Goal: Information Seeking & Learning: Learn about a topic

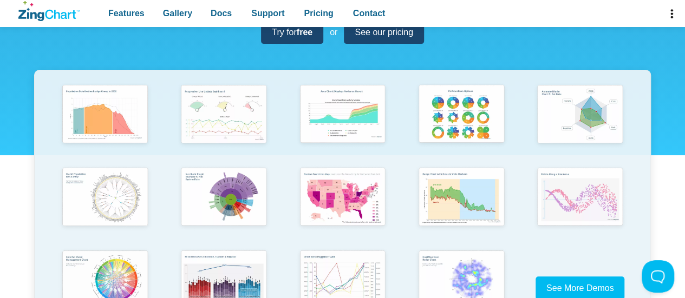
scroll to position [211, 0]
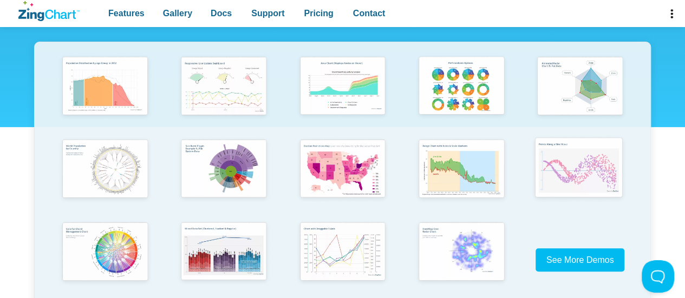
click at [566, 154] on img "App Content" at bounding box center [579, 169] width 98 height 70
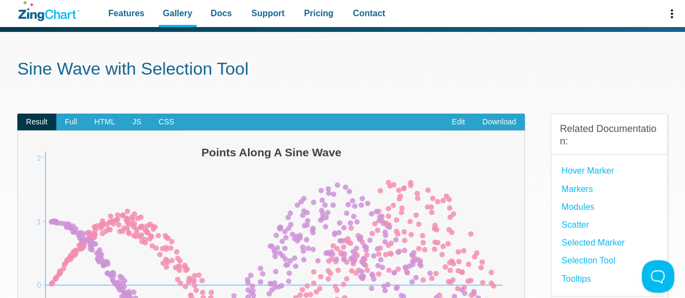
scroll to position [17, 0]
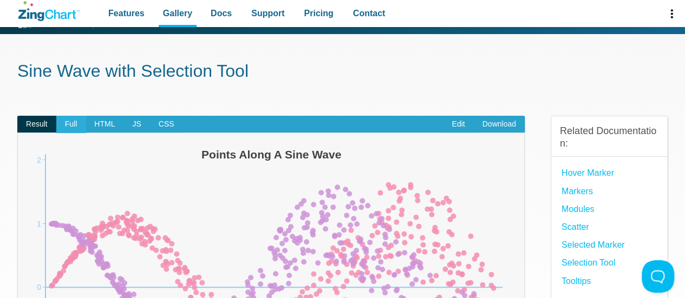
click at [67, 127] on span "Full" at bounding box center [71, 124] width 30 height 17
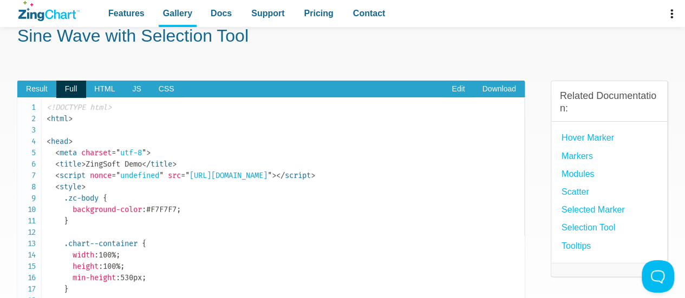
scroll to position [51, 0]
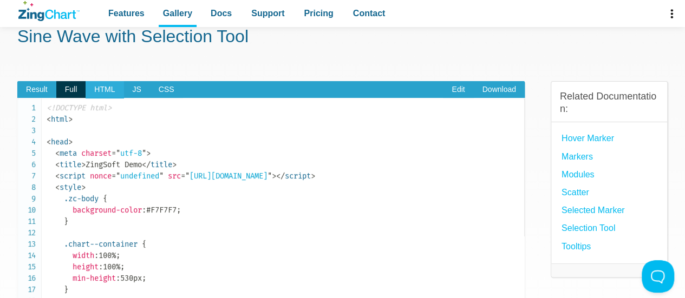
click at [99, 82] on span "HTML" at bounding box center [105, 89] width 38 height 17
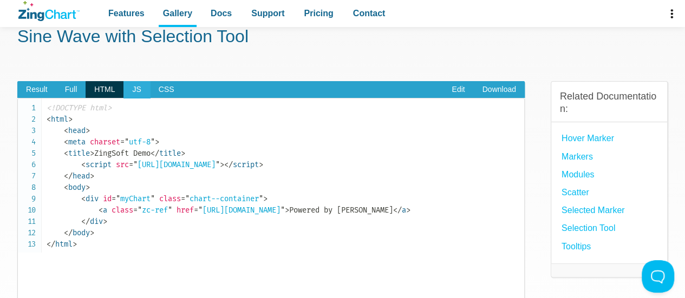
click at [140, 86] on span "JS" at bounding box center [136, 89] width 26 height 17
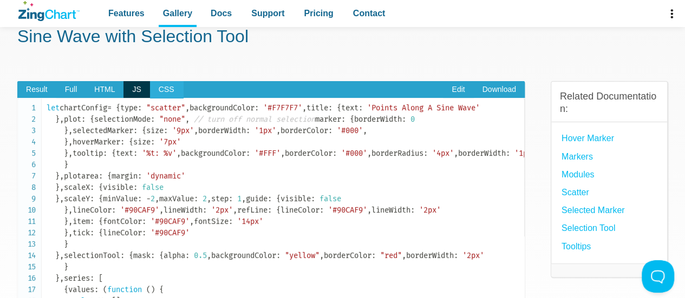
click at [163, 89] on span "CSS" at bounding box center [166, 89] width 33 height 17
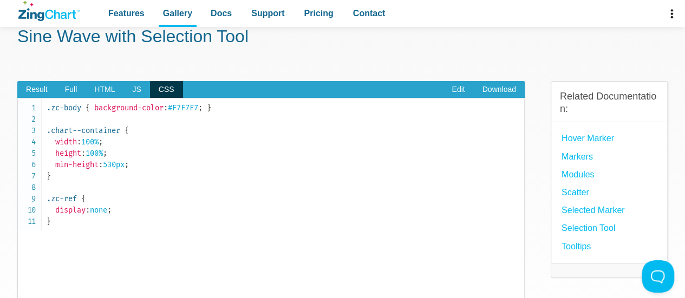
click at [9, 153] on section "Sine Wave with Selection Tool Result Full HTML JS CSS Edit Download Powered by …" at bounding box center [342, 268] width 685 height 539
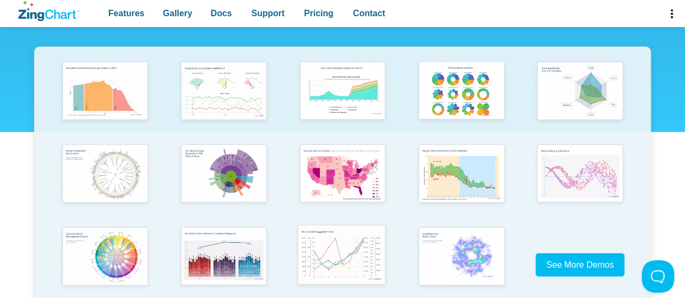
click at [365, 266] on img "App Content" at bounding box center [341, 256] width 98 height 70
click at [345, 180] on img "App Content" at bounding box center [341, 174] width 98 height 70
click at [113, 101] on img "App Content" at bounding box center [104, 91] width 98 height 70
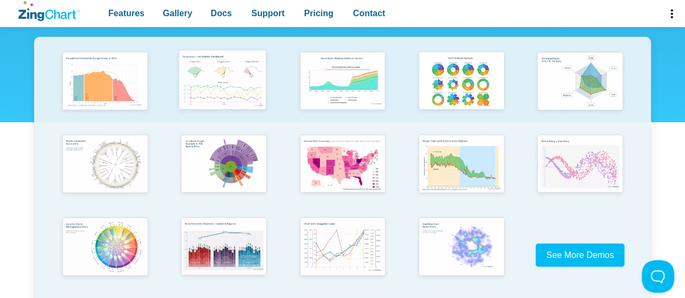
click at [204, 94] on img "App Content" at bounding box center [223, 81] width 98 height 70
click at [353, 90] on img "App Content" at bounding box center [341, 81] width 98 height 70
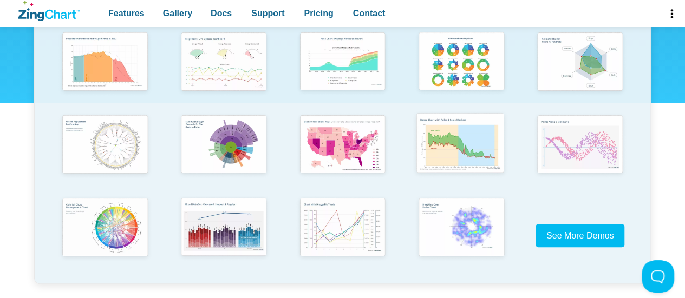
click at [450, 159] on img "App Content" at bounding box center [460, 144] width 98 height 70
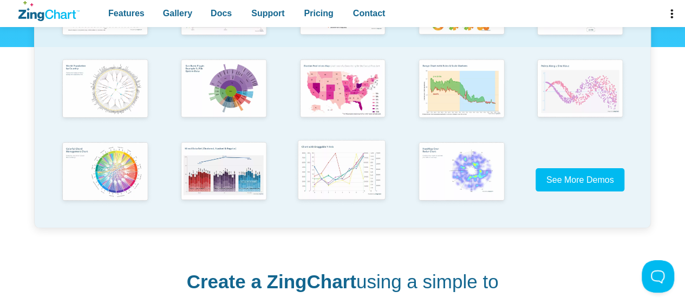
scroll to position [291, 0]
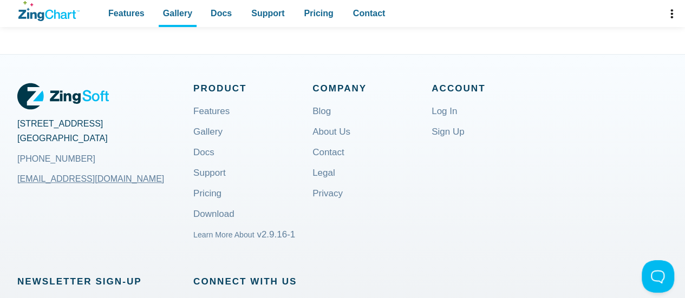
scroll to position [325, 0]
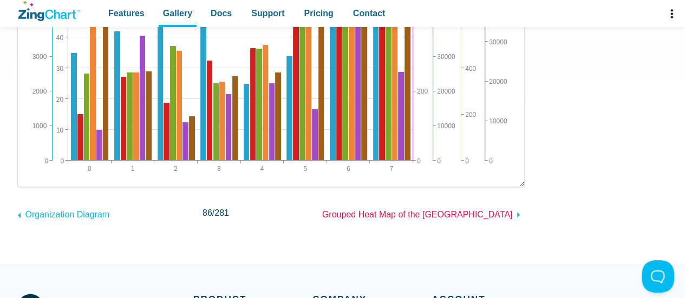
click at [499, 218] on span "Grouped Heat Map of the US" at bounding box center [417, 214] width 191 height 9
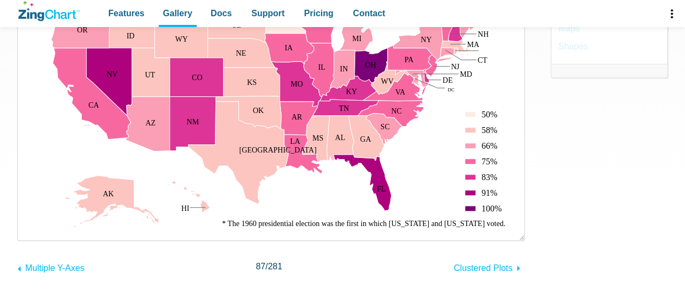
scroll to position [234, 0]
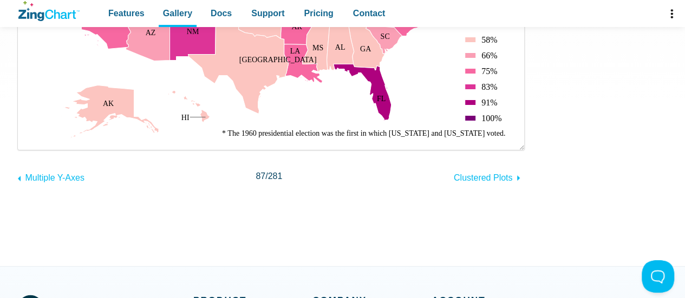
scroll to position [324, 0]
click at [499, 181] on span "Clustered Plots" at bounding box center [483, 177] width 59 height 9
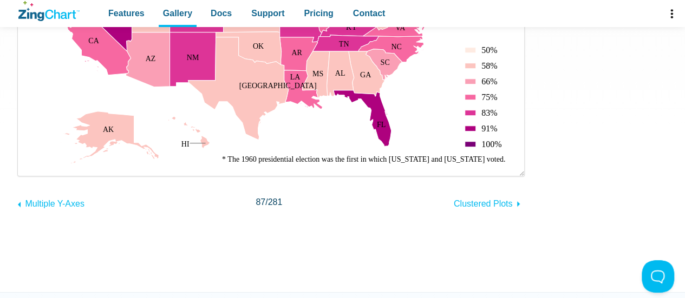
scroll to position [297, 0]
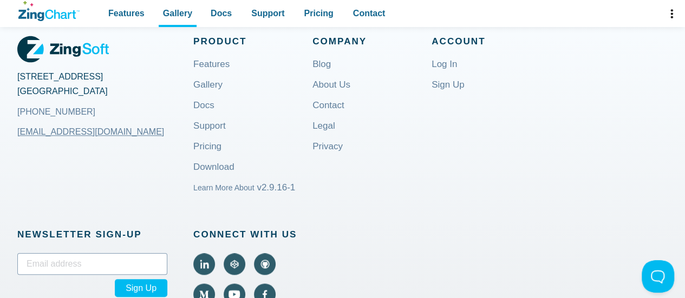
scroll to position [584, 0]
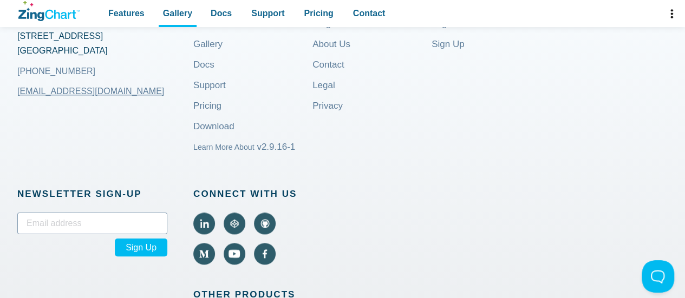
scroll to position [626, 0]
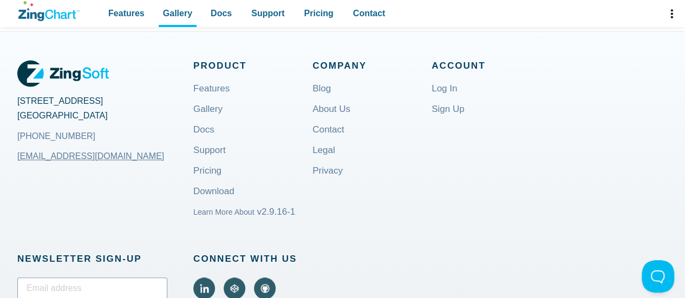
scroll to position [563, 0]
